Goal: Communication & Community: Answer question/provide support

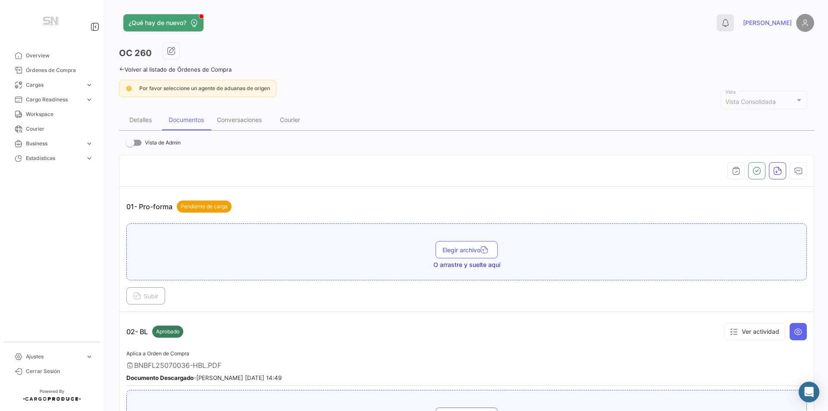
click at [734, 26] on button "0" at bounding box center [725, 22] width 17 height 17
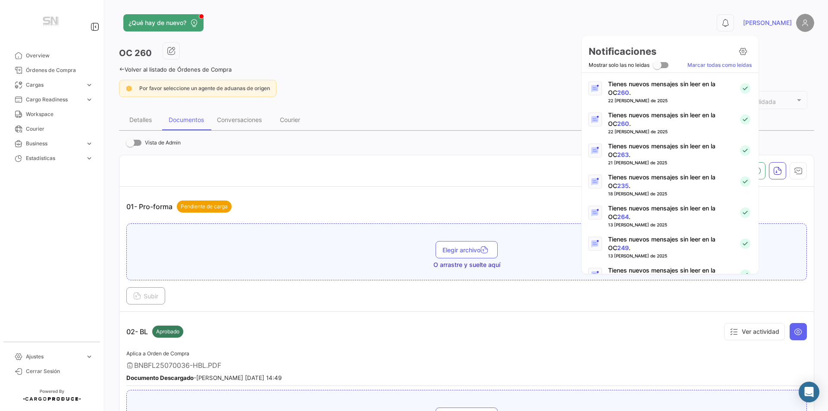
click at [247, 124] on div at bounding box center [414, 205] width 828 height 411
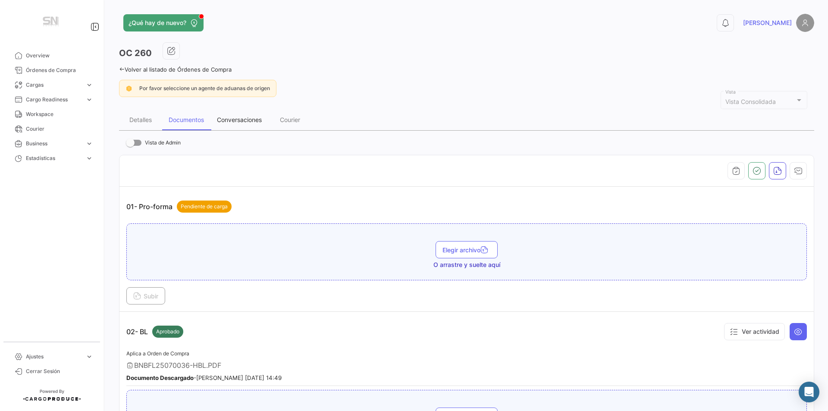
click at [247, 122] on div "Conversaciones" at bounding box center [239, 119] width 45 height 7
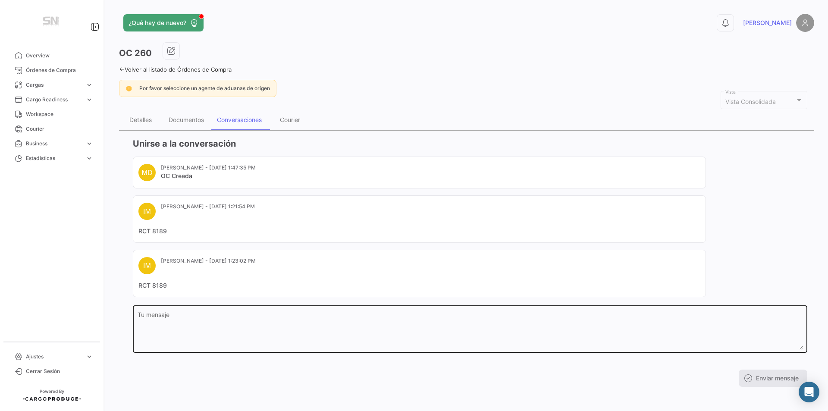
click at [161, 311] on div "Tu mensaje" at bounding box center [470, 328] width 665 height 49
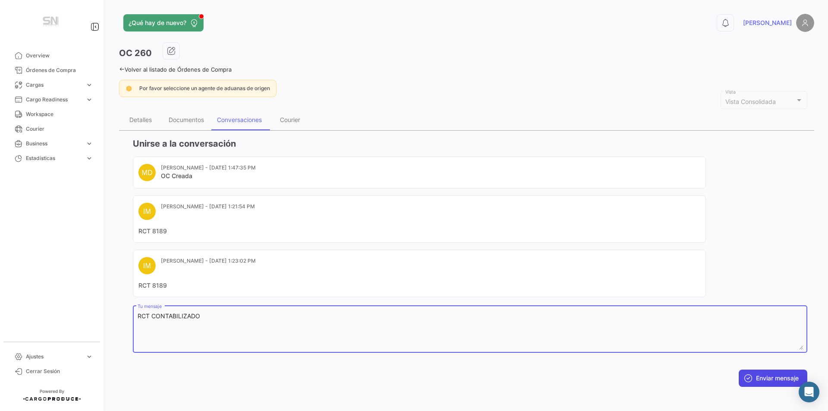
type textarea "RCT CONTABILIZADO"
click at [757, 379] on button "Enviar mensaje" at bounding box center [773, 377] width 69 height 17
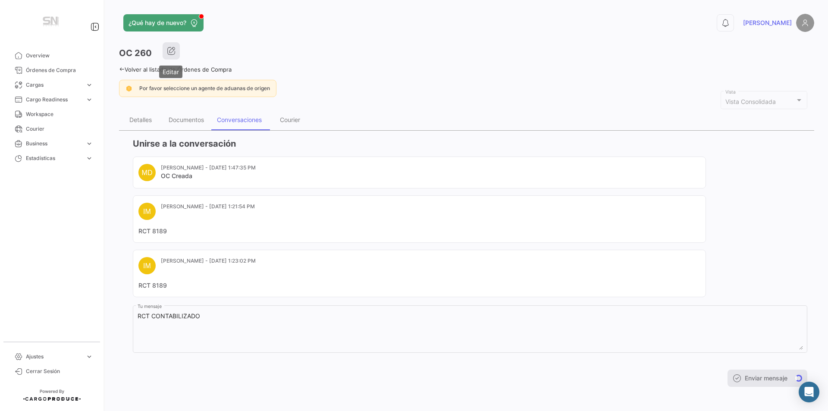
click at [171, 46] on button "button" at bounding box center [171, 50] width 17 height 17
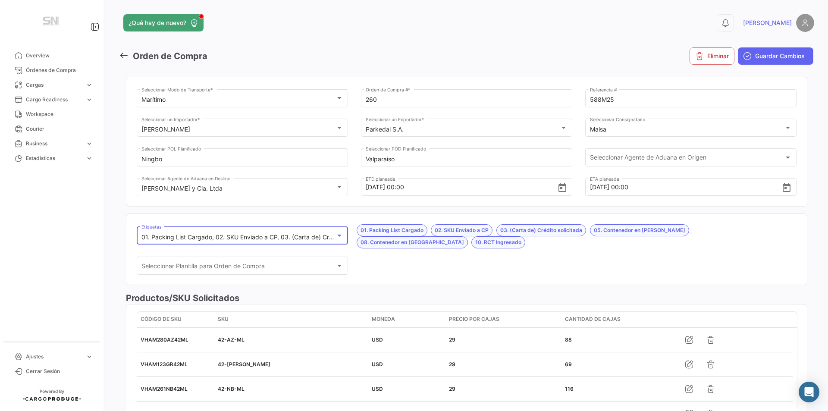
click at [339, 237] on div at bounding box center [339, 235] width 8 height 7
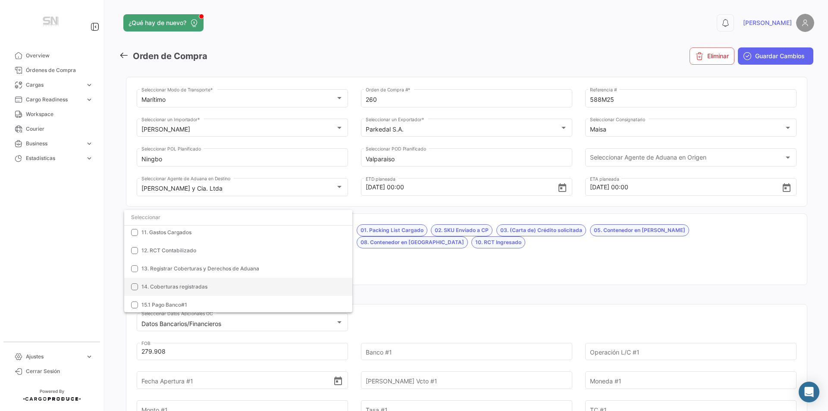
scroll to position [259, 0]
click at [161, 248] on span "12. RCT Contabilizado" at bounding box center [168, 250] width 55 height 6
click at [445, 270] on div at bounding box center [414, 205] width 828 height 411
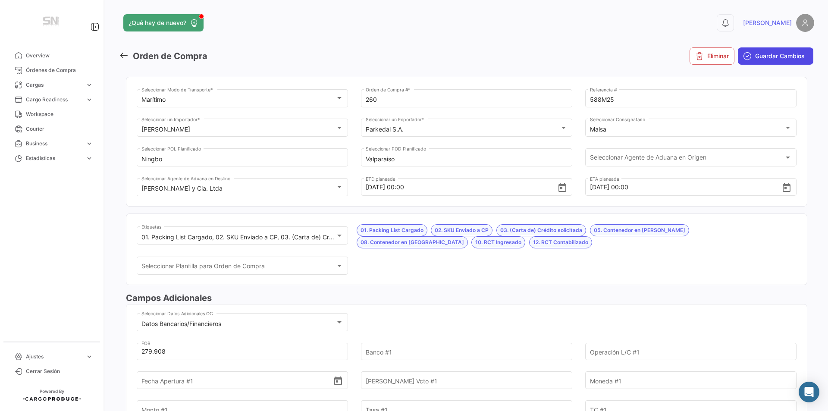
click at [775, 55] on span "Guardar Cambios" at bounding box center [780, 56] width 50 height 9
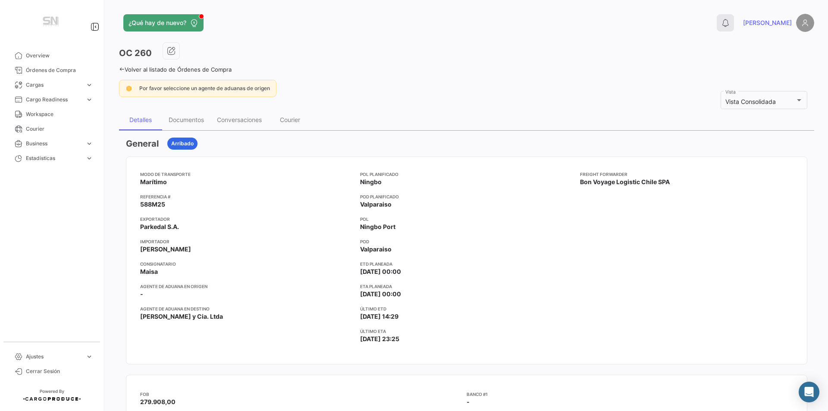
click at [734, 25] on button "0" at bounding box center [725, 22] width 17 height 17
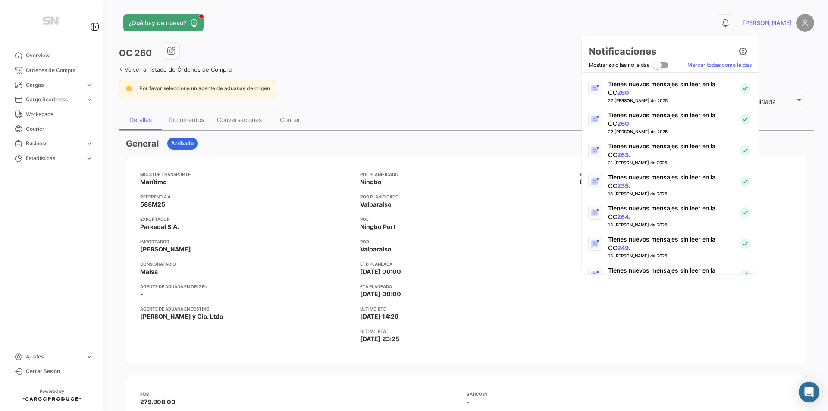
click at [157, 118] on div at bounding box center [414, 205] width 828 height 411
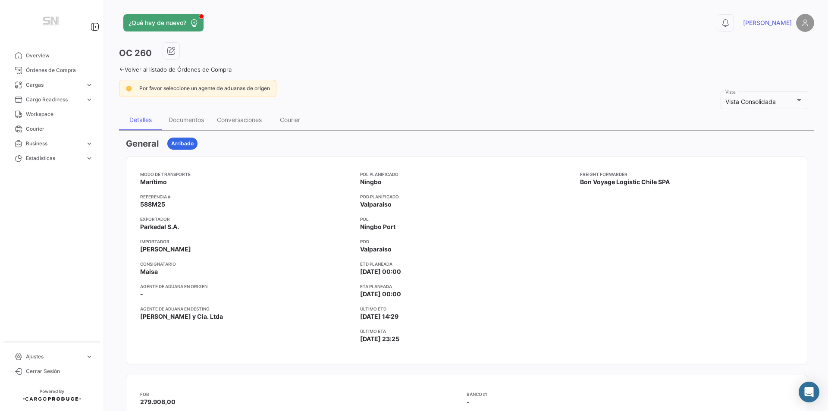
click at [150, 118] on div "Detalles" at bounding box center [140, 119] width 22 height 7
